Goal: Task Accomplishment & Management: Manage account settings

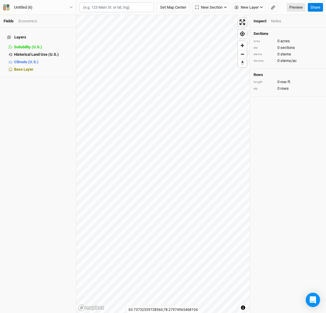
click at [141, 11] on input "text" at bounding box center [116, 7] width 75 height 10
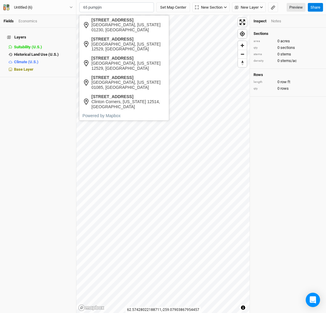
click at [133, 4] on input "65 pumpjin" at bounding box center [116, 7] width 75 height 10
click at [132, 28] on div "[GEOGRAPHIC_DATA], [US_STATE] 01230, [GEOGRAPHIC_DATA]" at bounding box center [129, 27] width 74 height 10
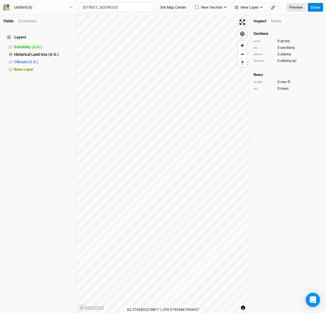
type input "[STREET_ADDRESS][US_STATE]"
click at [177, 8] on button "Set Map Center" at bounding box center [173, 7] width 34 height 10
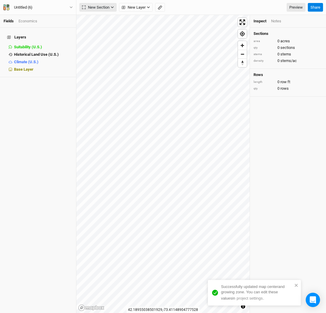
click at [103, 8] on span "New Section" at bounding box center [95, 7] width 27 height 6
click at [95, 21] on div "Grid" at bounding box center [96, 19] width 9 height 7
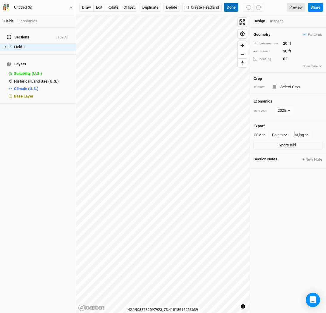
click at [232, 6] on button "Done" at bounding box center [231, 7] width 14 height 9
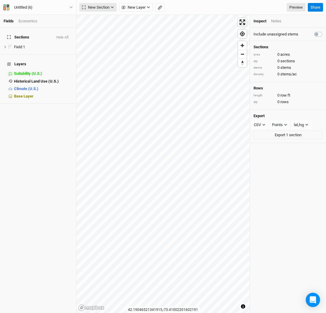
click at [102, 9] on span "New Section" at bounding box center [95, 7] width 27 height 6
click at [95, 39] on div "Keyline Beta" at bounding box center [106, 38] width 29 height 7
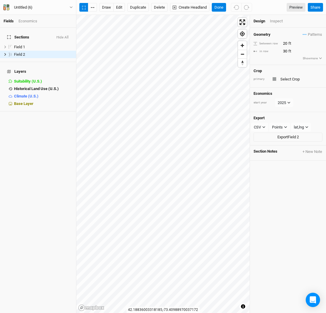
click at [250, 118] on div "© Mapbox © OpenStreetMap Improve this map © Maxar [GEOGRAPHIC_DATA] Design Insp…" at bounding box center [201, 164] width 250 height 298
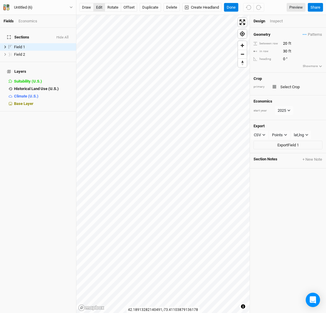
click at [96, 10] on button "edit" at bounding box center [99, 7] width 12 height 9
click at [232, 6] on button "Done" at bounding box center [231, 7] width 14 height 9
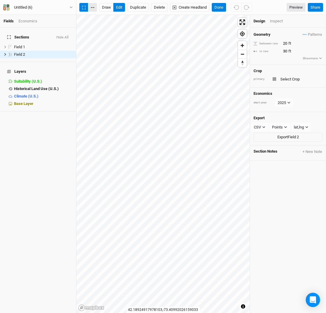
click at [95, 11] on button "button" at bounding box center [92, 7] width 9 height 9
click at [222, 4] on button "Done" at bounding box center [219, 7] width 14 height 9
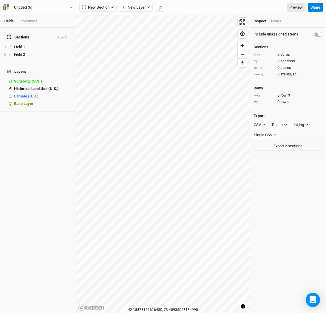
click at [71, 22] on div "Fields Economics Sections Hide All Field 1 hide Field 2 hide Layers Suitability…" at bounding box center [163, 156] width 326 height 313
click at [269, 230] on div "© Mapbox © OpenStreetMap Improve this map © Maxar [GEOGRAPHIC_DATA] Inspect Not…" at bounding box center [201, 164] width 250 height 298
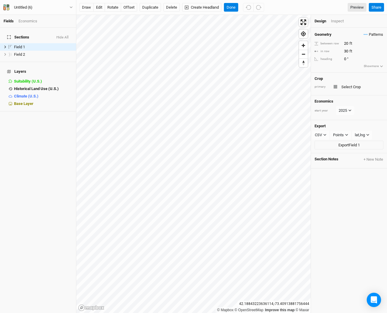
click at [326, 36] on span "Patterns" at bounding box center [373, 35] width 19 height 6
click at [326, 46] on div "＋ New in-row pattern" at bounding box center [362, 45] width 38 height 5
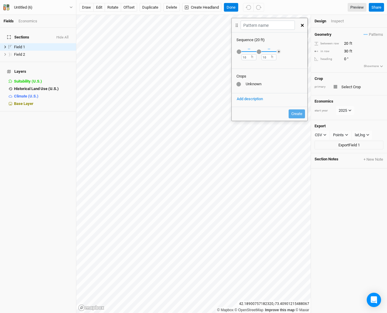
click at [302, 26] on icon "button" at bounding box center [302, 25] width 3 height 3
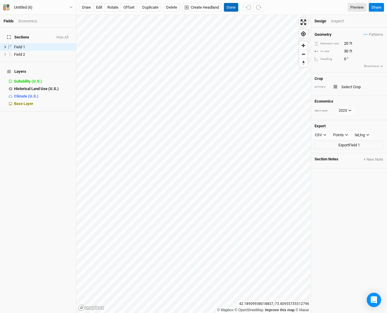
click at [231, 7] on button "Done" at bounding box center [231, 7] width 14 height 9
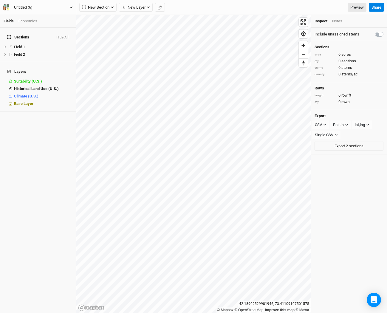
click at [50, 10] on button "Untitled (6)" at bounding box center [38, 7] width 70 height 7
click at [49, 15] on button "Back" at bounding box center [49, 17] width 47 height 8
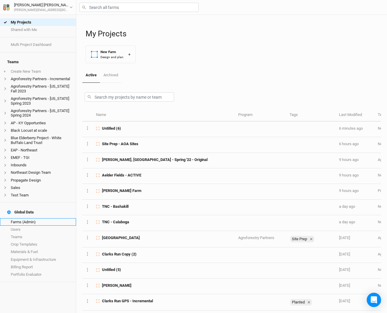
click at [30, 218] on link "Farms (Admin)" at bounding box center [38, 221] width 76 height 7
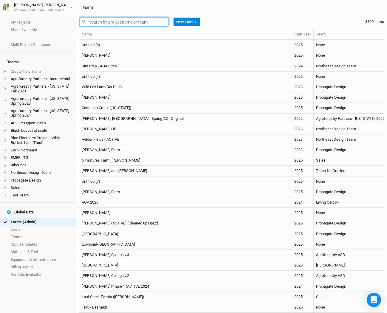
click at [105, 24] on input "text" at bounding box center [123, 21] width 89 height 9
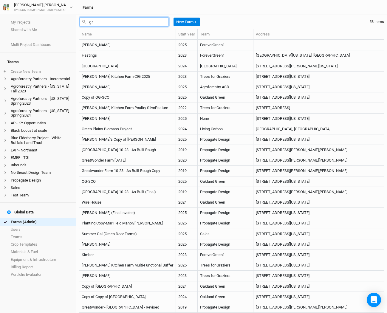
type input "g"
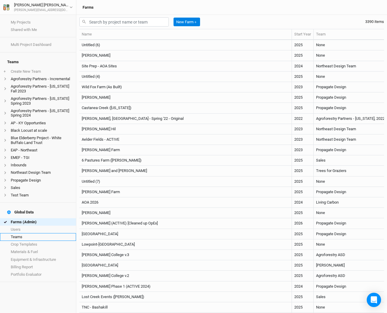
click at [20, 233] on link "Teams" at bounding box center [38, 236] width 76 height 7
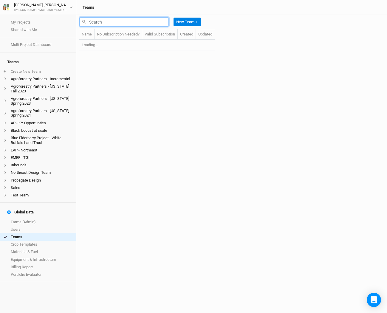
click at [100, 21] on input "text" at bounding box center [123, 21] width 89 height 9
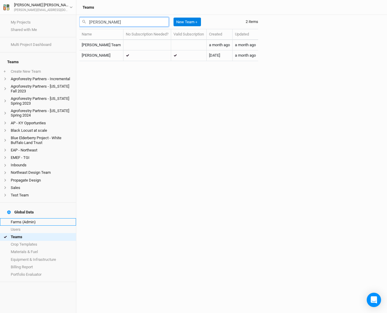
type input "[PERSON_NAME]"
click at [35, 218] on link "Farms (Admin)" at bounding box center [38, 221] width 76 height 7
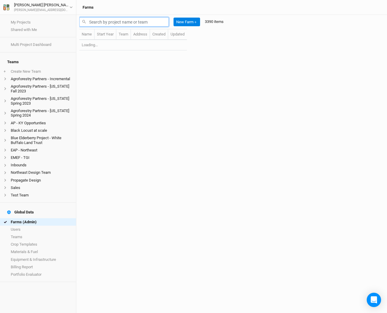
click at [126, 21] on input "text" at bounding box center [123, 21] width 89 height 9
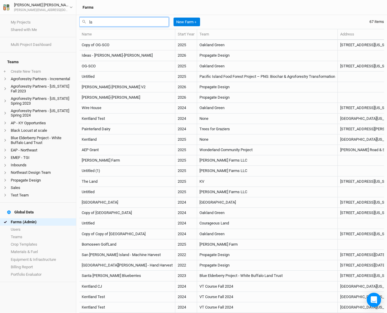
type input "l"
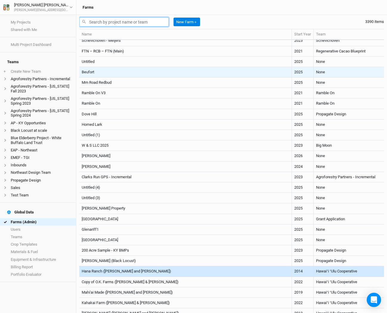
scroll to position [795, 0]
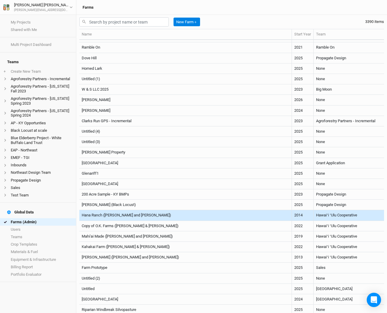
click at [115, 214] on td "Hana Ranch ([PERSON_NAME] and [PERSON_NAME])" at bounding box center [185, 215] width 213 height 10
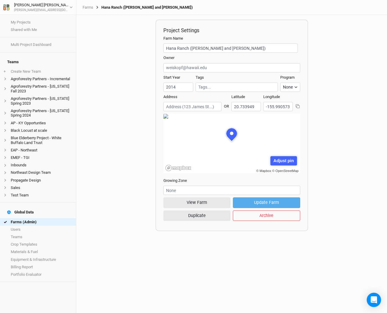
scroll to position [30, 68]
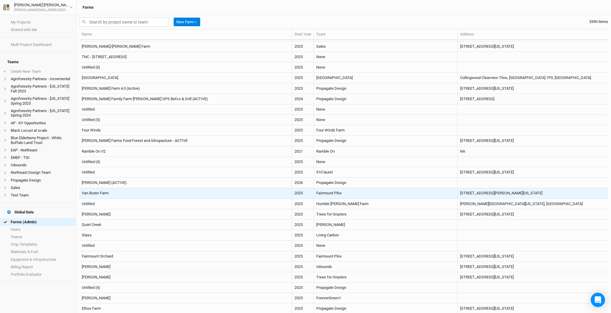
scroll to position [214, 0]
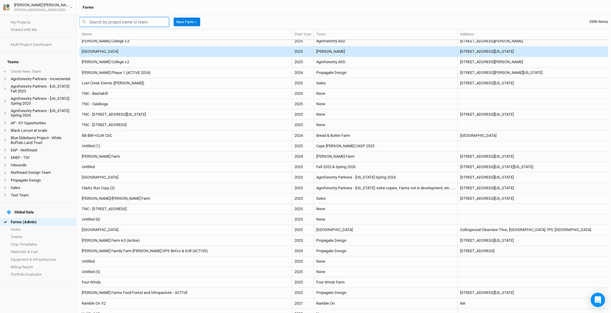
click at [114, 20] on input "text" at bounding box center [123, 21] width 89 height 9
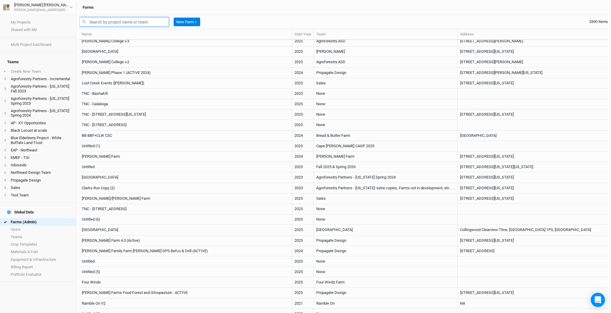
scroll to position [107, 0]
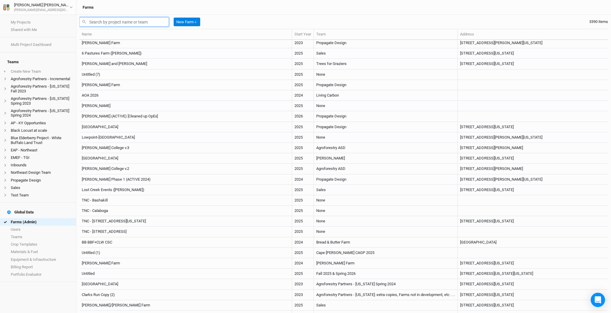
click at [114, 20] on input "text" at bounding box center [123, 21] width 89 height 9
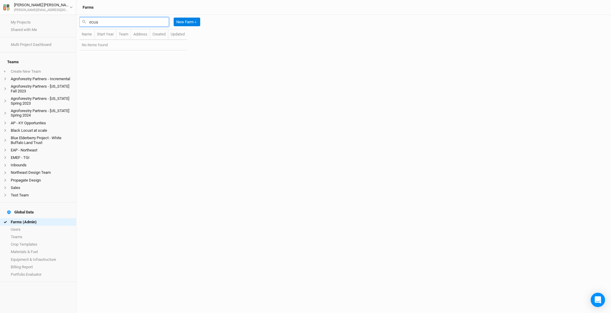
scroll to position [0, 0]
type input "e"
type input "c"
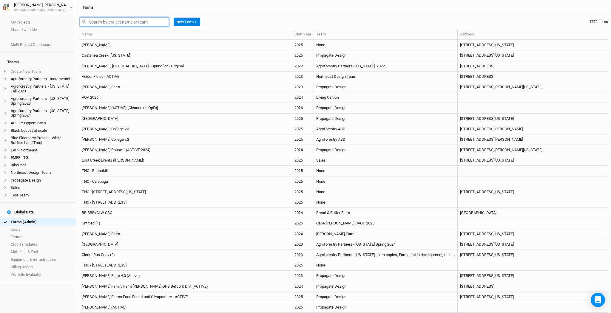
click at [96, 21] on input "text" at bounding box center [123, 21] width 89 height 9
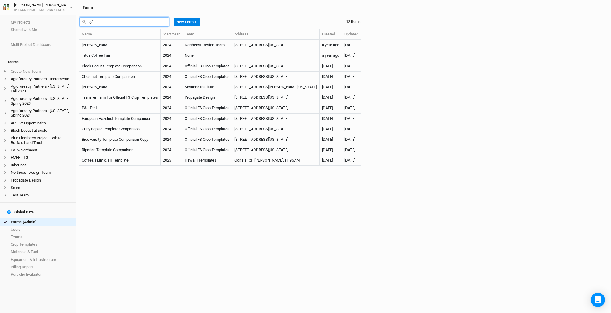
type input "o"
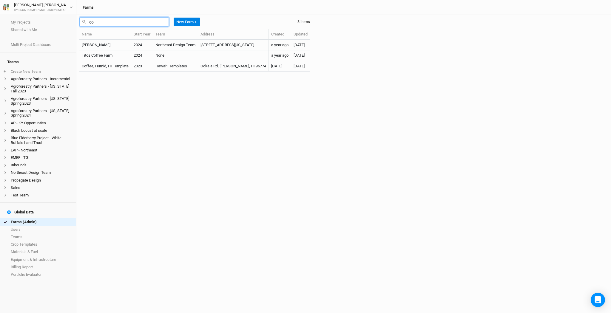
type input "c"
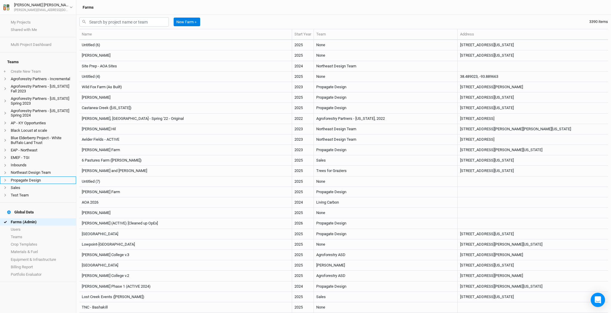
click at [22, 179] on li "Propagate Design" at bounding box center [38, 180] width 76 height 7
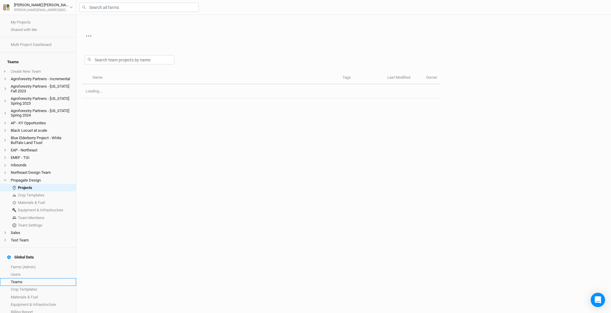
click at [23, 278] on link "Teams" at bounding box center [38, 281] width 76 height 7
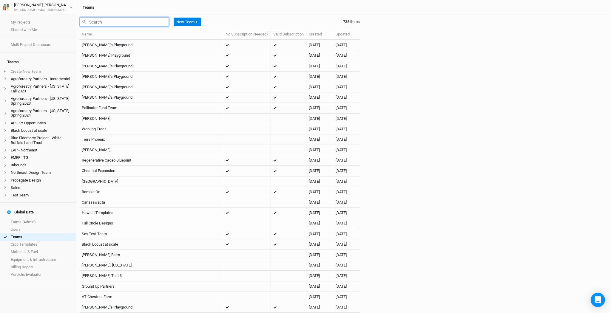
click at [93, 19] on input "text" at bounding box center [123, 21] width 89 height 9
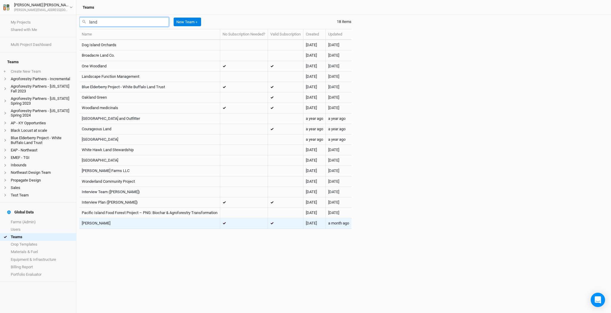
type input "land"
click at [112, 222] on td "[PERSON_NAME]" at bounding box center [149, 223] width 141 height 10
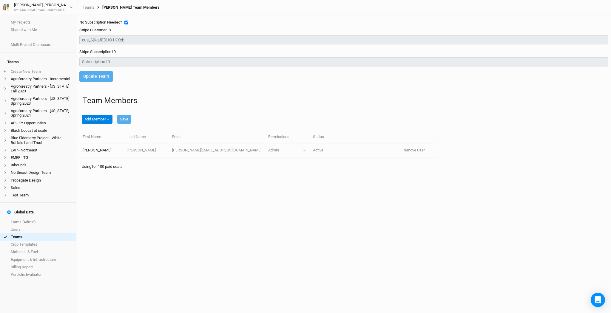
click at [28, 95] on li "Agroforestry Partners - [US_STATE] Spring 2023" at bounding box center [38, 101] width 76 height 12
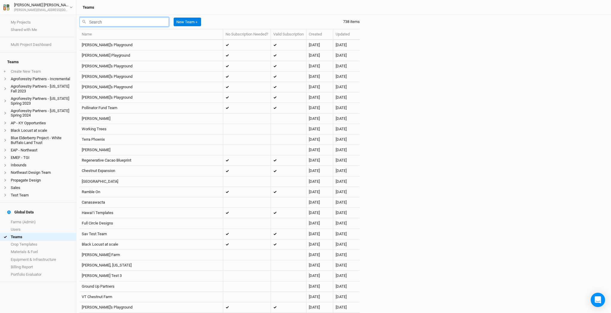
click at [109, 22] on input "text" at bounding box center [123, 21] width 89 height 9
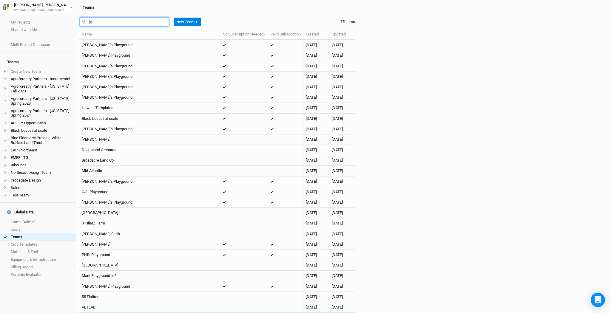
type input "l"
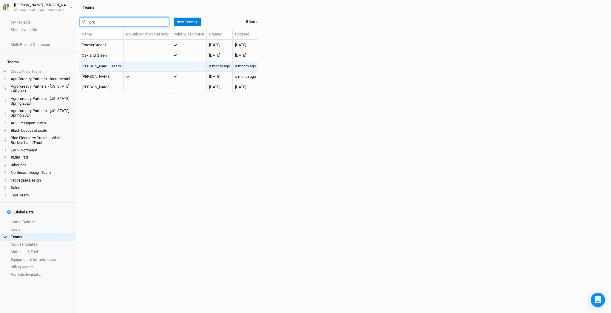
type input "gre"
click at [172, 65] on td at bounding box center [188, 66] width 35 height 10
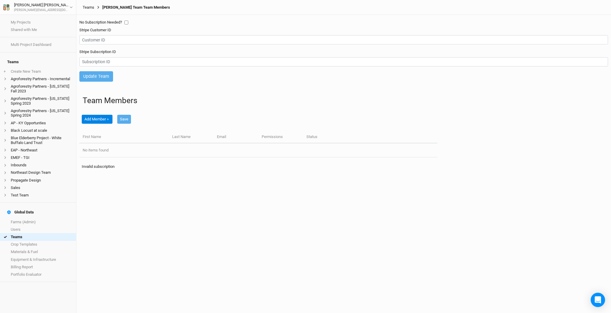
click at [87, 9] on link "Teams" at bounding box center [89, 7] width 12 height 5
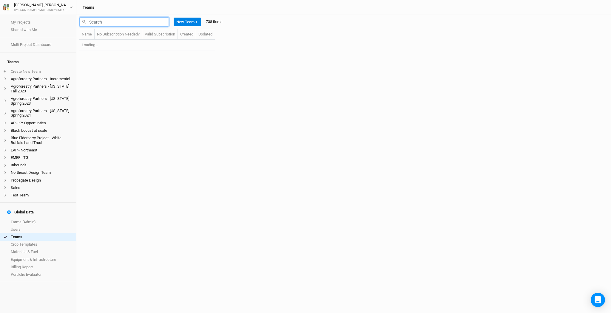
click at [104, 18] on input "text" at bounding box center [123, 21] width 89 height 9
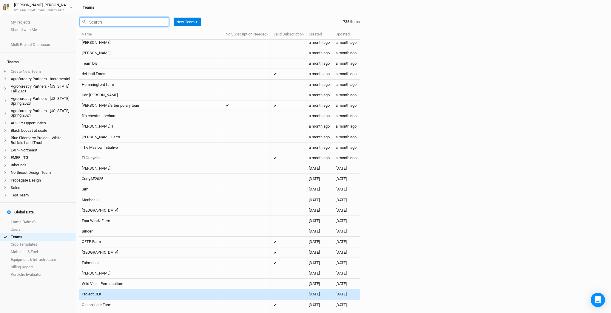
scroll to position [7476, 0]
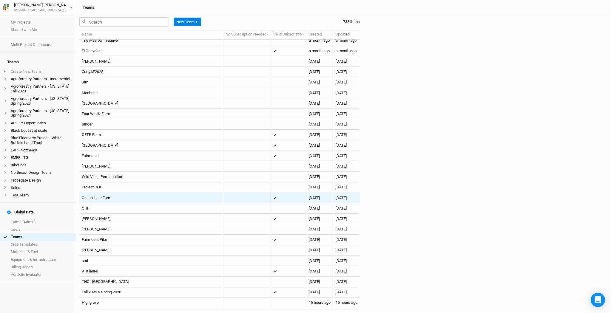
click at [163, 202] on td "Ocean Hour Farm" at bounding box center [151, 198] width 144 height 10
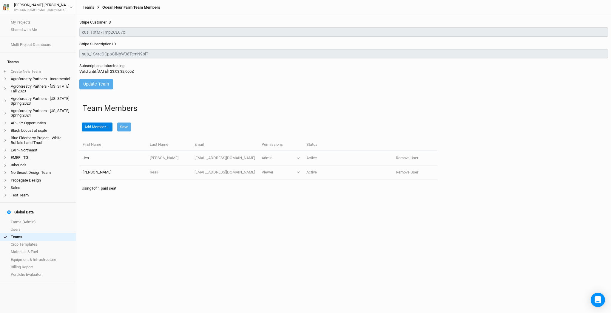
click at [85, 6] on link "Teams" at bounding box center [89, 7] width 12 height 5
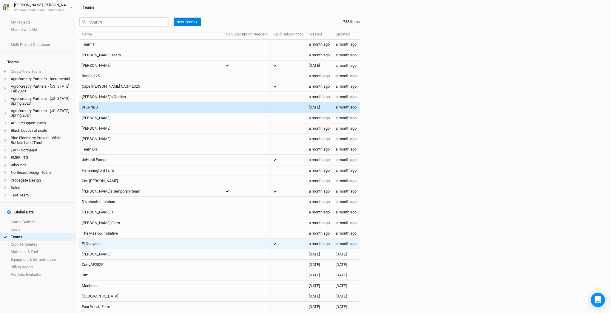
scroll to position [7282, 0]
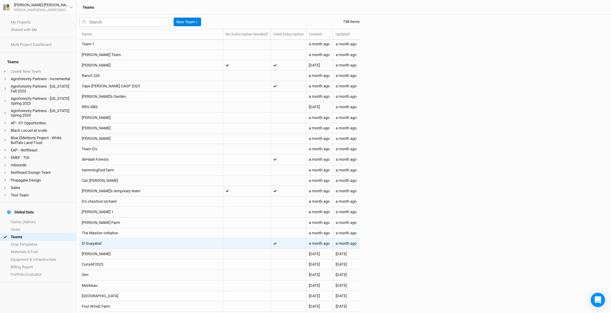
click at [134, 245] on td "El Guayabal" at bounding box center [151, 244] width 144 height 10
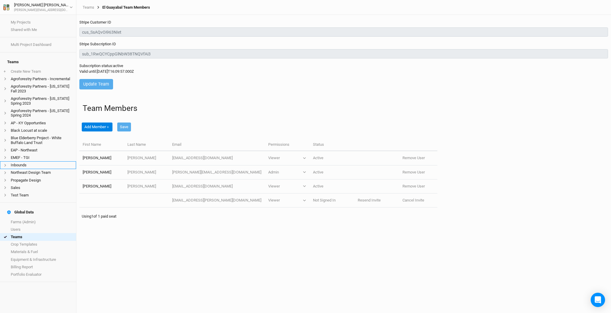
click at [24, 161] on li "Inbounds" at bounding box center [38, 164] width 76 height 7
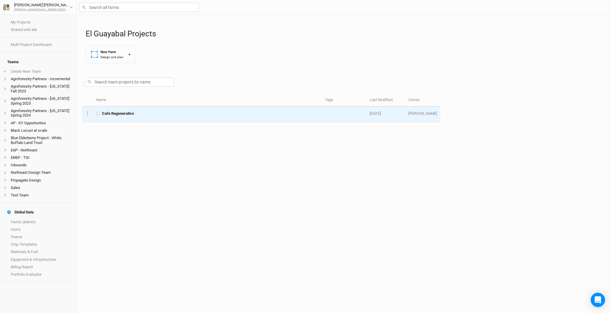
click at [123, 115] on span "Cafe Regenerativo" at bounding box center [118, 113] width 32 height 5
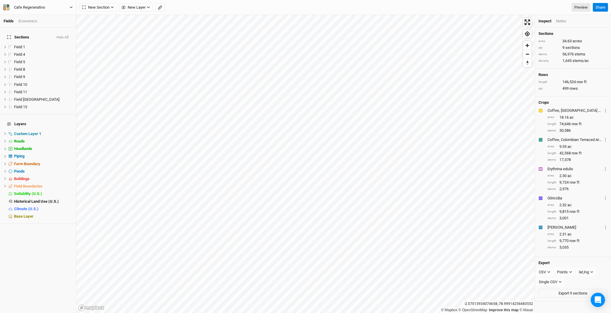
click at [55, 6] on button "Cafe Regenerativo" at bounding box center [38, 7] width 70 height 7
click at [58, 48] on button "Metric" at bounding box center [57, 47] width 16 height 9
click at [183, 10] on div "New Section Grid Line Keyline Beta Upload New Layer Custom Contours Utilities R…" at bounding box center [334, 7] width 511 height 9
click at [45, 213] on div "Layers Custom Layer 1 hide Roads hide Headlands hide Piping hide Farm Boundary …" at bounding box center [38, 168] width 76 height 109
click at [43, 214] on div "Base Layer" at bounding box center [43, 216] width 58 height 5
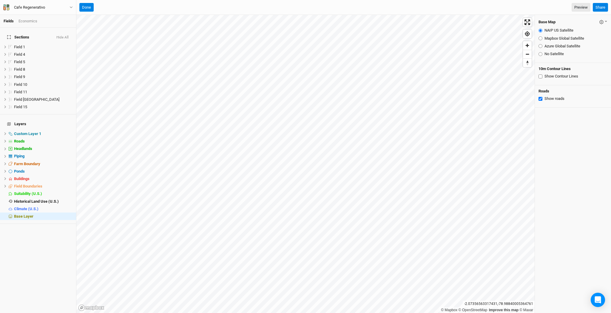
click at [540, 75] on input "Show Contour Lines" at bounding box center [540, 77] width 4 height 4
checkbox input "true"
click at [83, 10] on button "Done" at bounding box center [86, 7] width 14 height 9
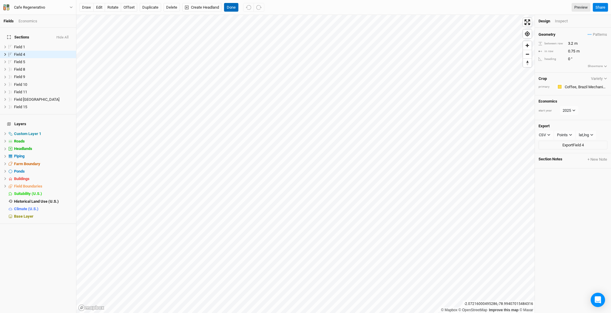
click at [233, 11] on button "Done" at bounding box center [231, 7] width 14 height 9
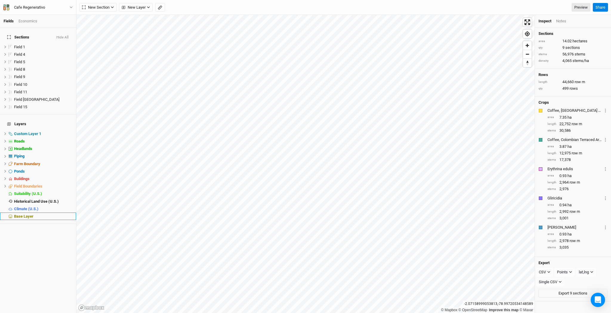
click at [54, 214] on div "Base Layer" at bounding box center [43, 216] width 58 height 5
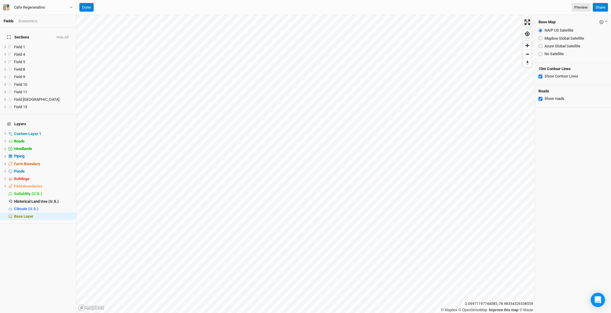
click at [540, 76] on input "Show Contour Lines" at bounding box center [540, 77] width 4 height 4
checkbox input "false"
click at [88, 7] on button "Done" at bounding box center [86, 7] width 14 height 9
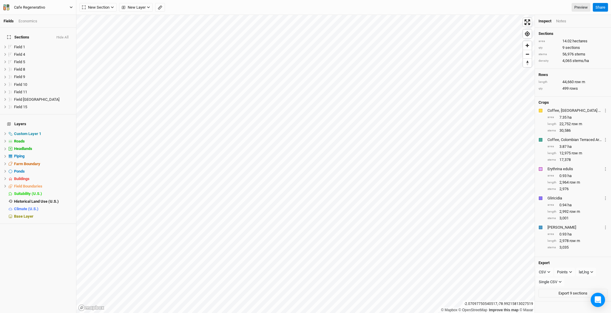
click at [57, 9] on button "Cafe Regenerativo" at bounding box center [38, 7] width 70 height 7
click at [39, 16] on button "Back" at bounding box center [49, 17] width 47 height 8
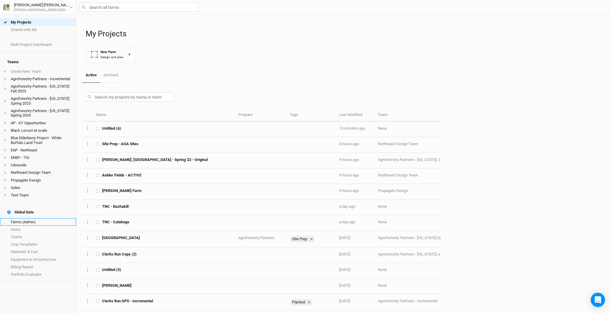
click at [22, 218] on link "Farms (Admin)" at bounding box center [38, 221] width 76 height 7
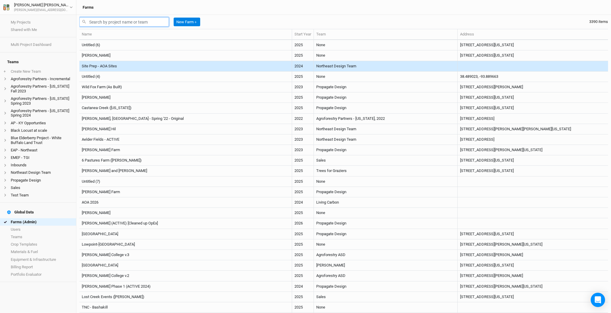
click at [109, 22] on input "text" at bounding box center [123, 21] width 89 height 9
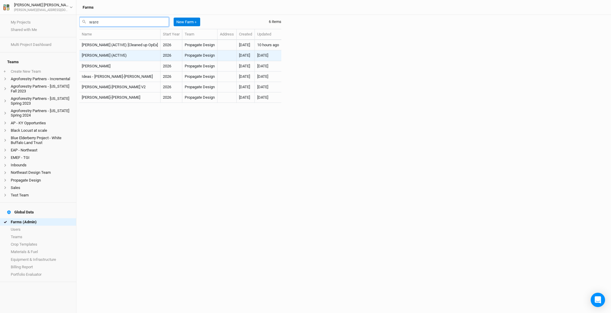
type input "ware"
click at [119, 54] on td "[PERSON_NAME] (ACTIVE)" at bounding box center [119, 55] width 81 height 10
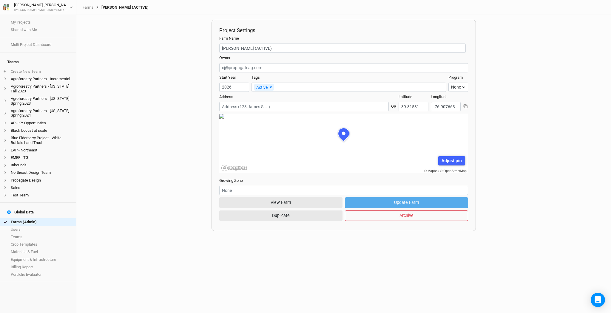
scroll to position [30, 66]
click at [283, 206] on button "View Farm" at bounding box center [280, 202] width 123 height 10
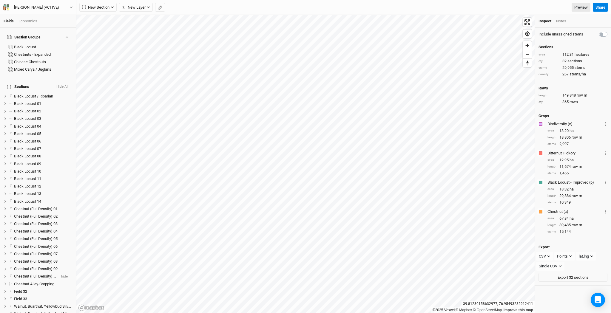
scroll to position [144, 0]
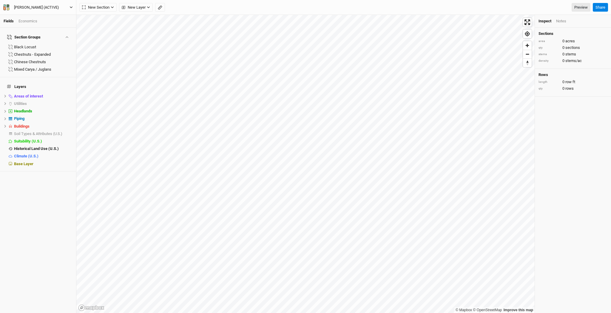
click at [61, 5] on button "[PERSON_NAME] (ACTIVE)" at bounding box center [38, 7] width 70 height 7
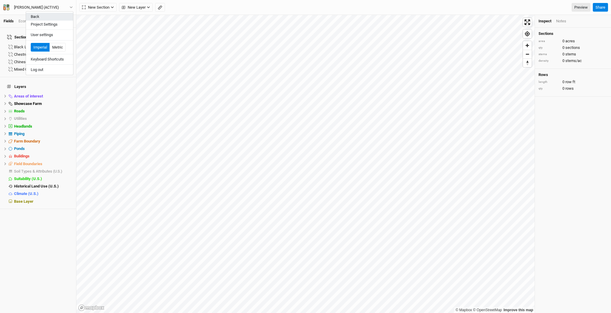
click at [52, 19] on button "Back" at bounding box center [49, 17] width 47 height 8
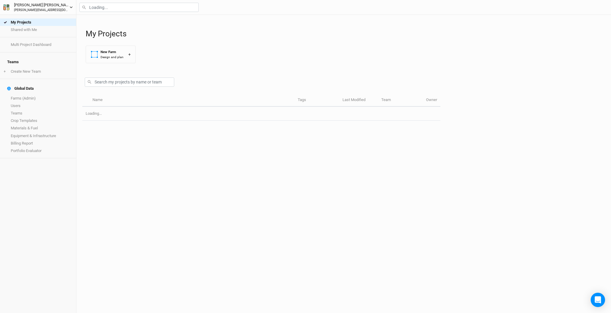
click at [58, 9] on div "Jeremy Kaufman jeremy@propagateventures.com" at bounding box center [41, 7] width 65 height 10
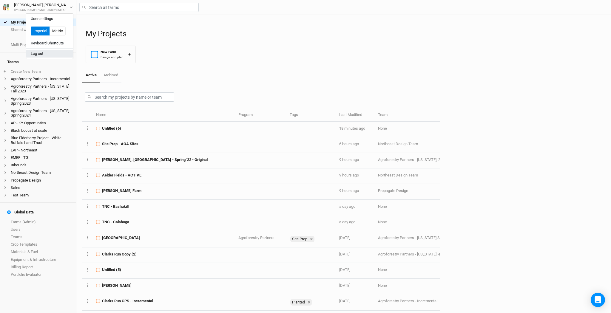
click at [53, 56] on button "Log out" at bounding box center [49, 54] width 47 height 8
